Goal: Information Seeking & Learning: Learn about a topic

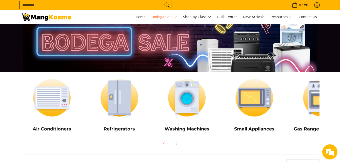
scroll to position [25, 0]
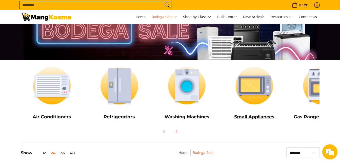
click at [266, 118] on h5 "Small Appliances" at bounding box center [254, 117] width 62 height 6
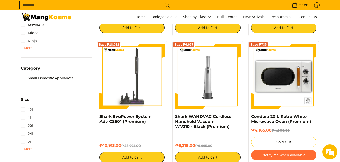
scroll to position [177, 0]
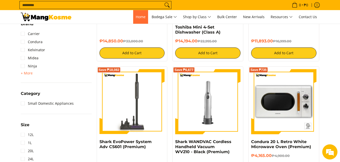
click at [139, 16] on span "Home" at bounding box center [141, 16] width 10 height 5
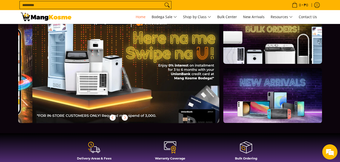
scroll to position [0, 201]
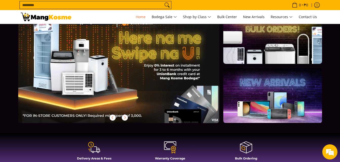
click at [40, 17] on img at bounding box center [46, 17] width 51 height 9
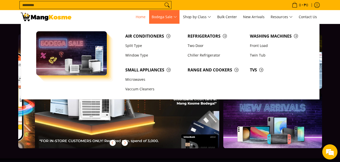
scroll to position [0, 201]
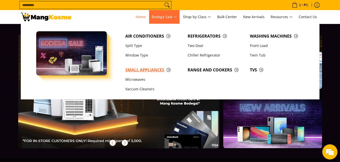
click at [150, 69] on span "Small Appliances" at bounding box center [153, 70] width 57 height 6
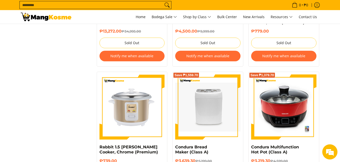
scroll to position [1087, 0]
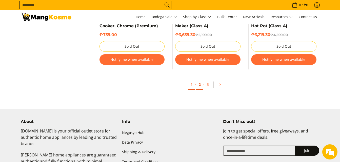
click at [201, 80] on link "2" at bounding box center [199, 85] width 7 height 10
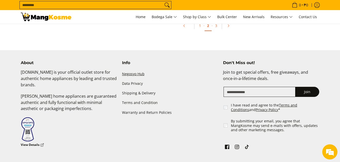
scroll to position [1088, 0]
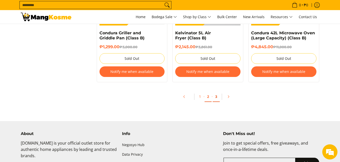
click at [214, 97] on link "3" at bounding box center [215, 97] width 7 height 10
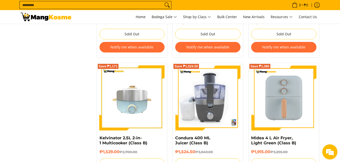
scroll to position [683, 0]
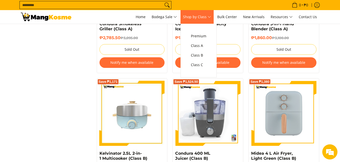
click at [209, 16] on span "Shop by Class" at bounding box center [197, 17] width 28 height 6
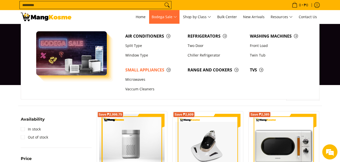
click at [176, 16] on span "Bodega Sale" at bounding box center [163, 17] width 25 height 6
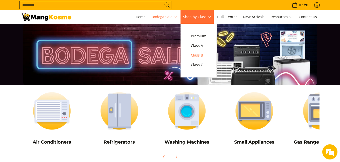
drag, startPoint x: 207, startPoint y: 54, endPoint x: 317, endPoint y: 73, distance: 111.6
click at [206, 54] on span "Class B" at bounding box center [198, 55] width 15 height 6
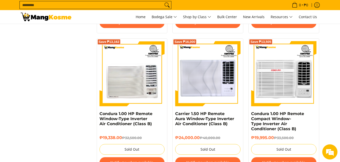
scroll to position [1011, 0]
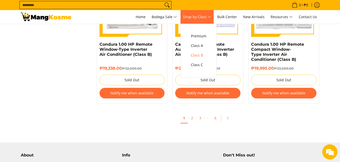
click at [211, 17] on span "Shop by Class" at bounding box center [197, 17] width 28 height 6
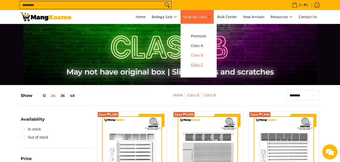
click at [202, 62] on span "Class C" at bounding box center [198, 65] width 15 height 6
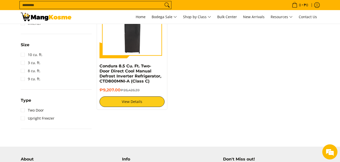
scroll to position [124, 0]
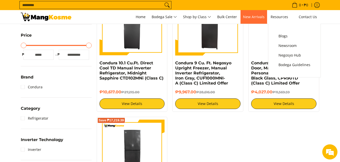
click at [261, 18] on span "New Arrivals" at bounding box center [253, 16] width 21 height 5
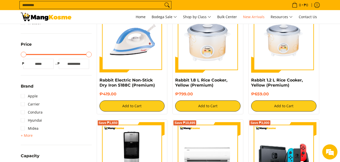
scroll to position [152, 0]
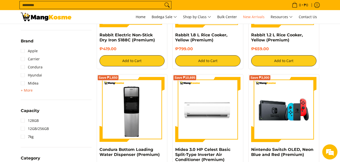
click at [28, 89] on span "+ More" at bounding box center [27, 90] width 12 height 4
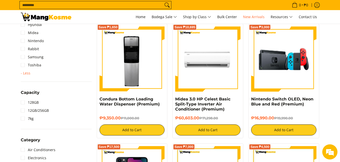
scroll to position [0, 0]
click at [38, 51] on link "Rabbit" at bounding box center [30, 49] width 18 height 8
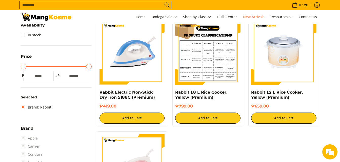
scroll to position [167, 0]
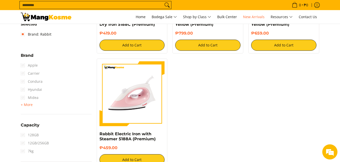
click at [34, 67] on span "Apple" at bounding box center [29, 65] width 17 height 8
click at [28, 106] on span "+ More" at bounding box center [27, 105] width 12 height 4
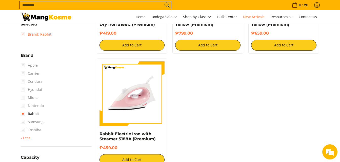
click at [22, 33] on link "Brand: Rabbit" at bounding box center [36, 34] width 31 height 8
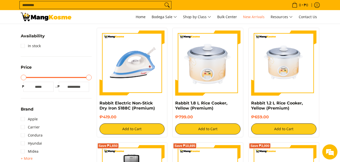
scroll to position [92, 0]
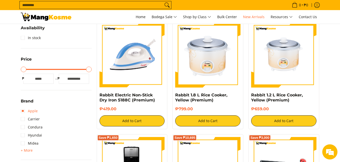
click at [32, 111] on link "Apple" at bounding box center [29, 111] width 17 height 8
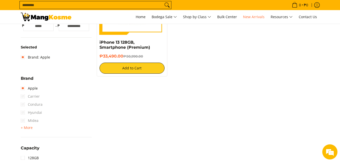
scroll to position [152, 0]
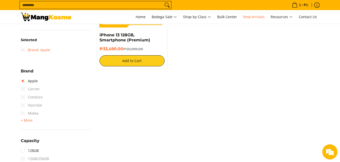
click at [24, 52] on link "Brand: Apple" at bounding box center [35, 50] width 29 height 8
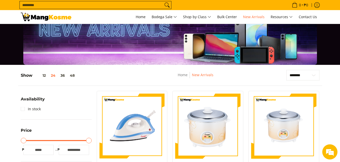
scroll to position [16, 0]
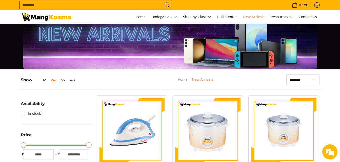
click at [314, 81] on select "**********" at bounding box center [302, 80] width 33 height 11
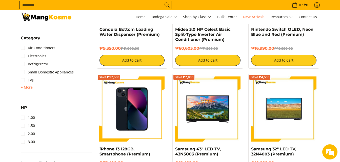
scroll to position [268, 0]
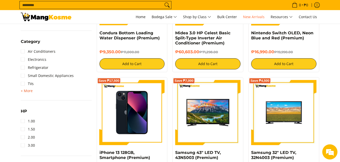
click at [31, 90] on span "+ More" at bounding box center [27, 91] width 12 height 4
click at [30, 83] on link "TVs" at bounding box center [27, 84] width 13 height 8
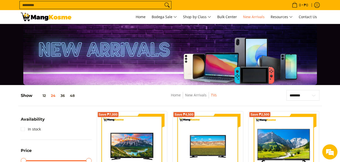
click at [153, 5] on input "Search..." at bounding box center [91, 5] width 143 height 8
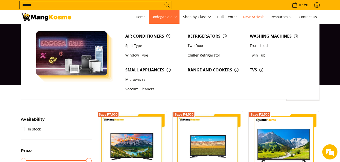
type input "******"
click at [163, 1] on button "Search" at bounding box center [167, 5] width 8 height 8
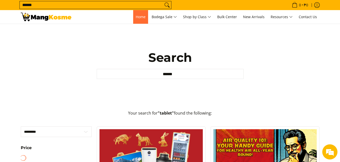
click at [139, 19] on span "Home" at bounding box center [141, 16] width 10 height 5
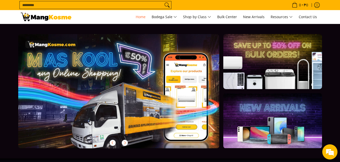
click at [268, 126] on link at bounding box center [272, 120] width 98 height 55
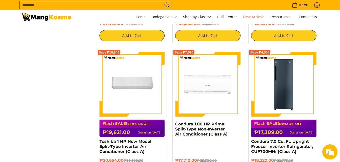
scroll to position [666, 0]
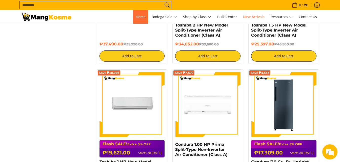
click at [138, 16] on span "Home" at bounding box center [141, 16] width 10 height 5
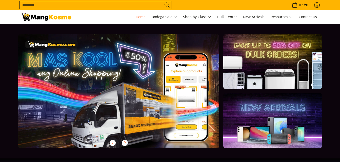
click at [249, 59] on link at bounding box center [272, 61] width 98 height 55
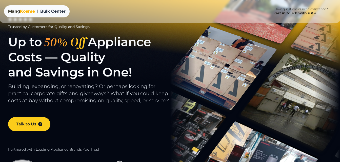
click at [22, 12] on span "Kosme" at bounding box center [27, 11] width 15 height 5
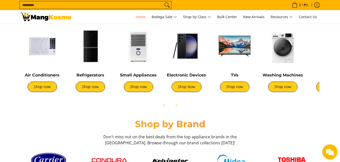
scroll to position [202, 0]
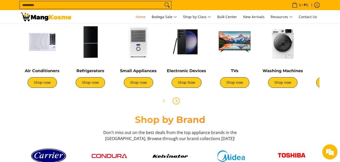
click at [177, 103] on icon "Next" at bounding box center [176, 101] width 4 height 4
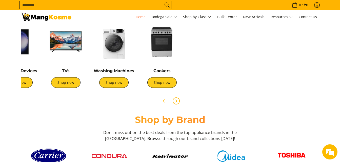
scroll to position [0, 201]
click at [164, 101] on icon "Previous" at bounding box center [164, 101] width 4 height 4
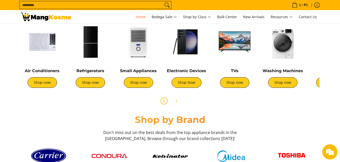
scroll to position [0, 0]
click at [146, 69] on link "Small Appliances" at bounding box center [138, 71] width 37 height 5
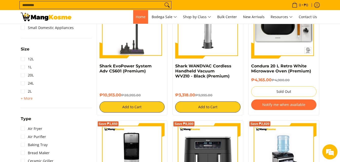
click at [136, 17] on span "Home" at bounding box center [141, 16] width 10 height 5
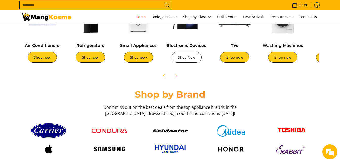
click at [188, 61] on link "Shop Now" at bounding box center [186, 57] width 30 height 11
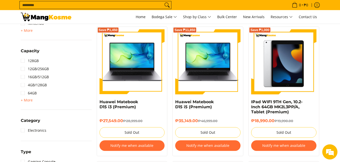
scroll to position [228, 0]
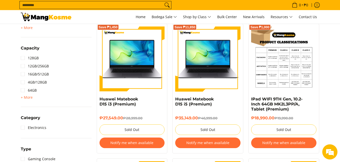
click at [294, 84] on img at bounding box center [283, 59] width 65 height 65
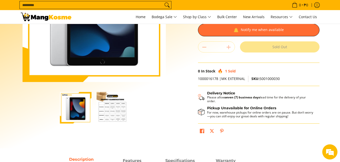
scroll to position [51, 0]
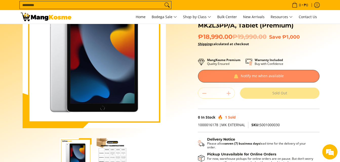
click at [295, 77] on div at bounding box center [258, 76] width 121 height 13
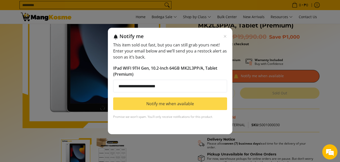
click at [178, 102] on button "Notify me when available" at bounding box center [170, 104] width 114 height 13
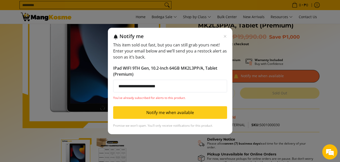
scroll to position [0, 0]
click at [325, 41] on div "**********" at bounding box center [170, 81] width 340 height 162
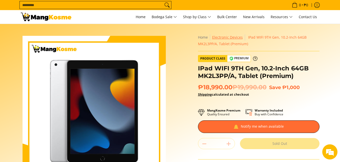
click at [234, 39] on link "Electronic Devices" at bounding box center [227, 37] width 31 height 5
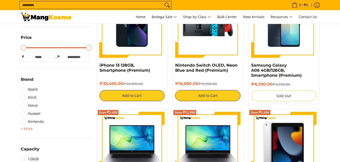
scroll to position [126, 0]
